Goal: Task Accomplishment & Management: Manage account settings

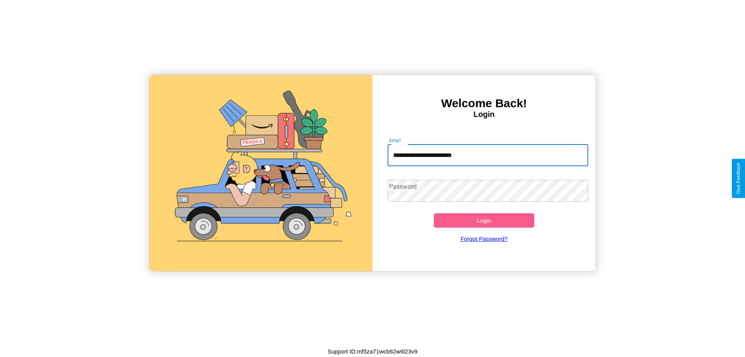
type input "**********"
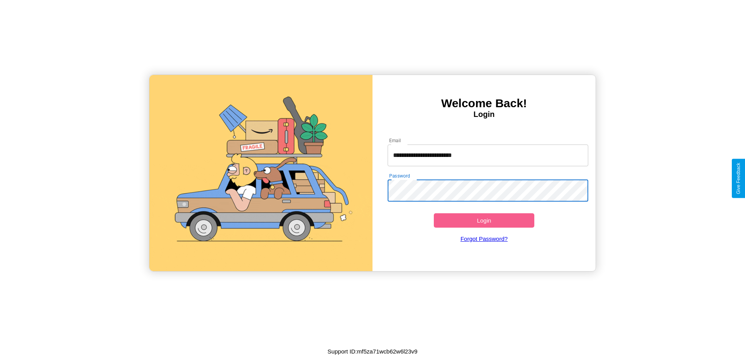
click at [484, 220] on button "Login" at bounding box center [484, 220] width 101 height 14
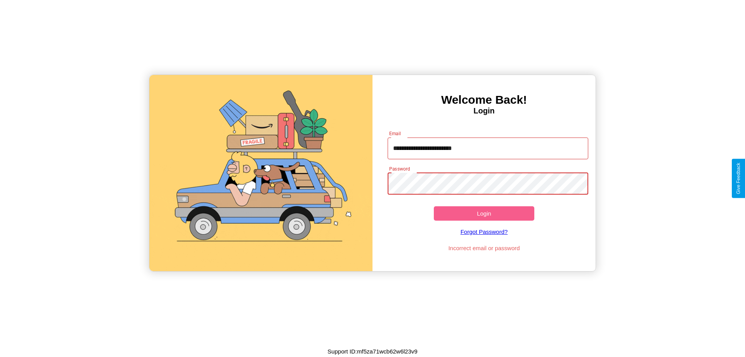
click at [484, 213] on button "Login" at bounding box center [484, 213] width 101 height 14
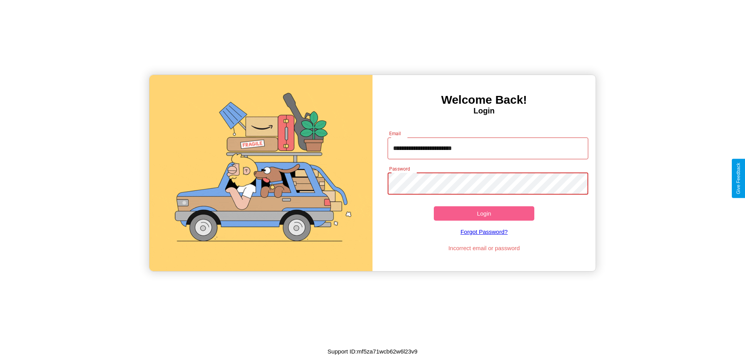
click at [484, 213] on button "Login" at bounding box center [484, 213] width 101 height 14
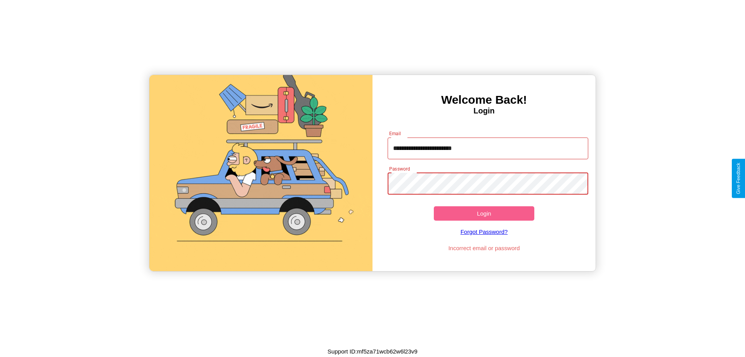
click at [484, 213] on button "Login" at bounding box center [484, 213] width 101 height 14
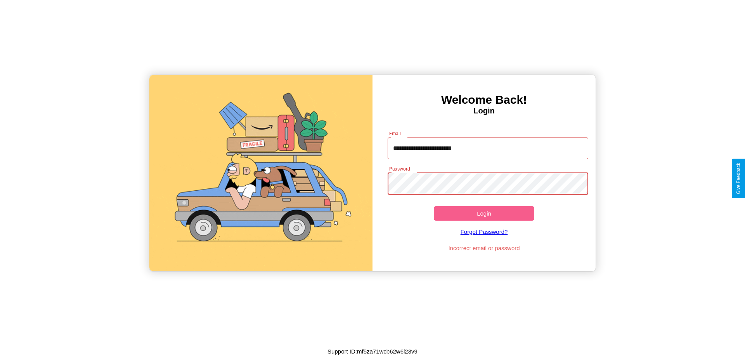
click at [484, 213] on button "Login" at bounding box center [484, 213] width 101 height 14
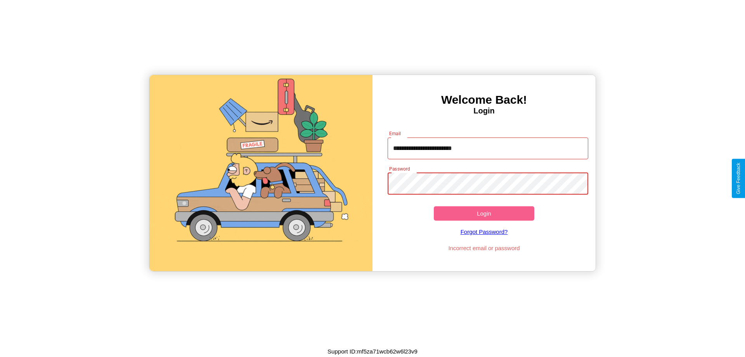
click at [484, 213] on button "Login" at bounding box center [484, 213] width 101 height 14
